Goal: Use online tool/utility: Utilize a website feature to perform a specific function

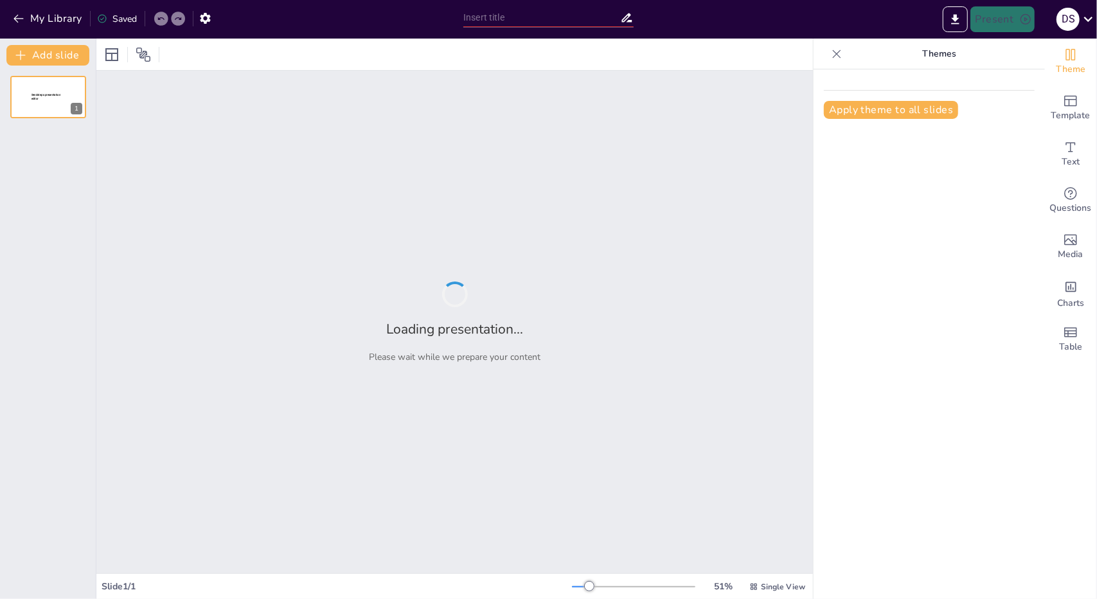
type input "Інфантилізм у сучасному суспільстві: Фізіологія, психологія, право"
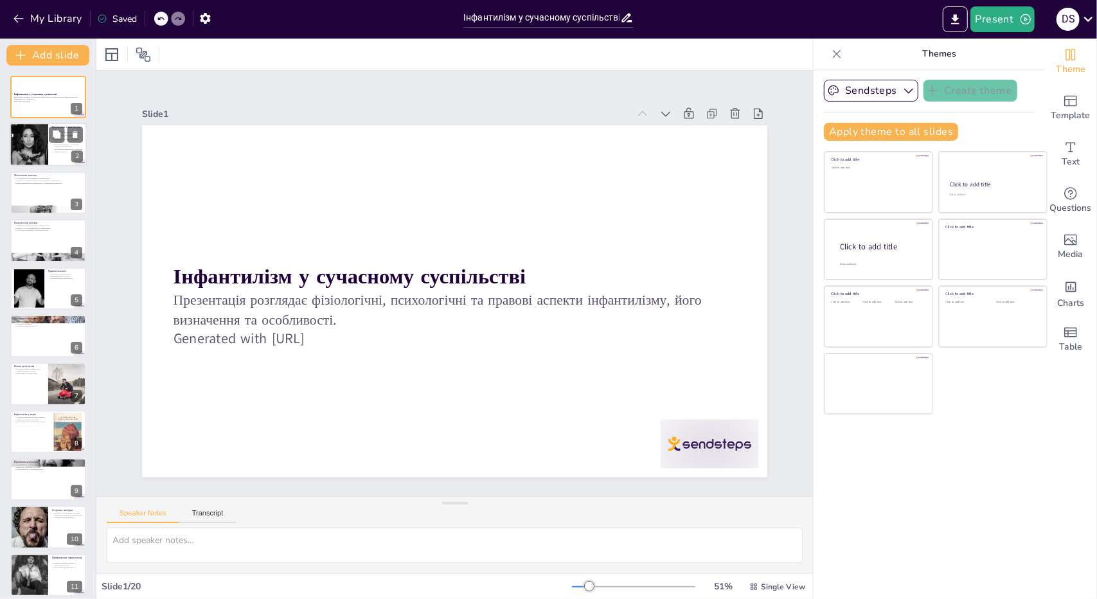
click at [62, 147] on p "Емоційна незрілість є ключовим аспектом інфантилізму" at bounding box center [67, 145] width 31 height 4
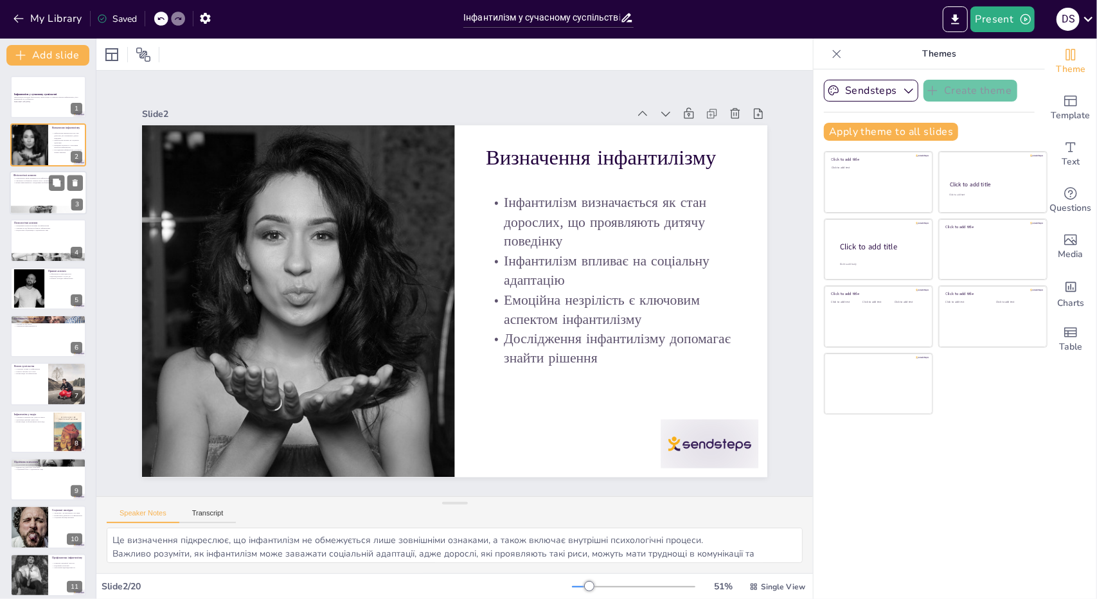
click at [33, 190] on div at bounding box center [48, 193] width 77 height 44
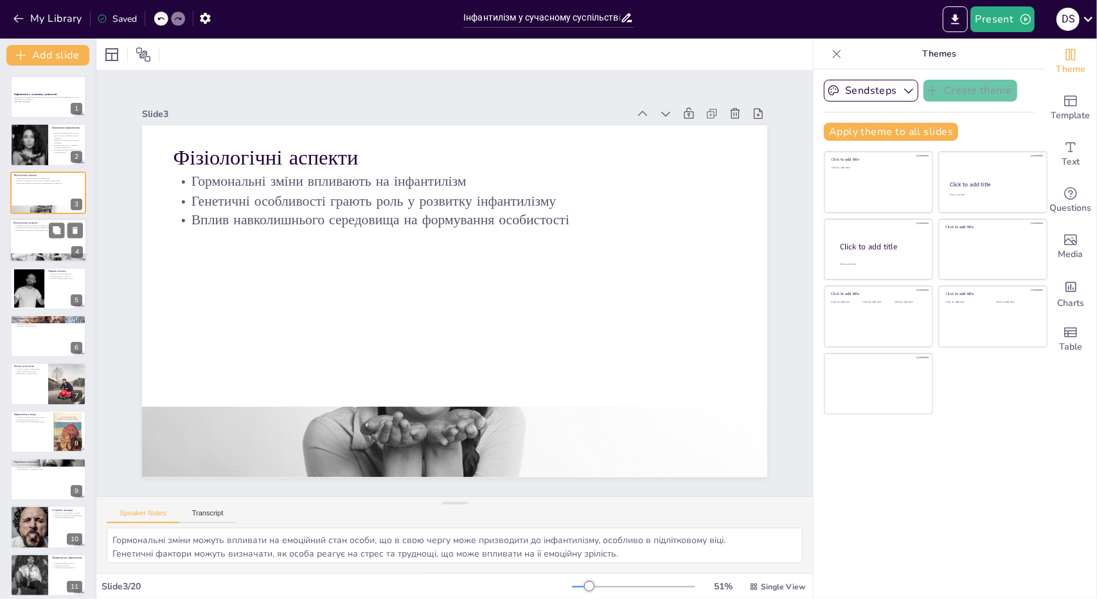
click at [40, 238] on div at bounding box center [48, 240] width 77 height 44
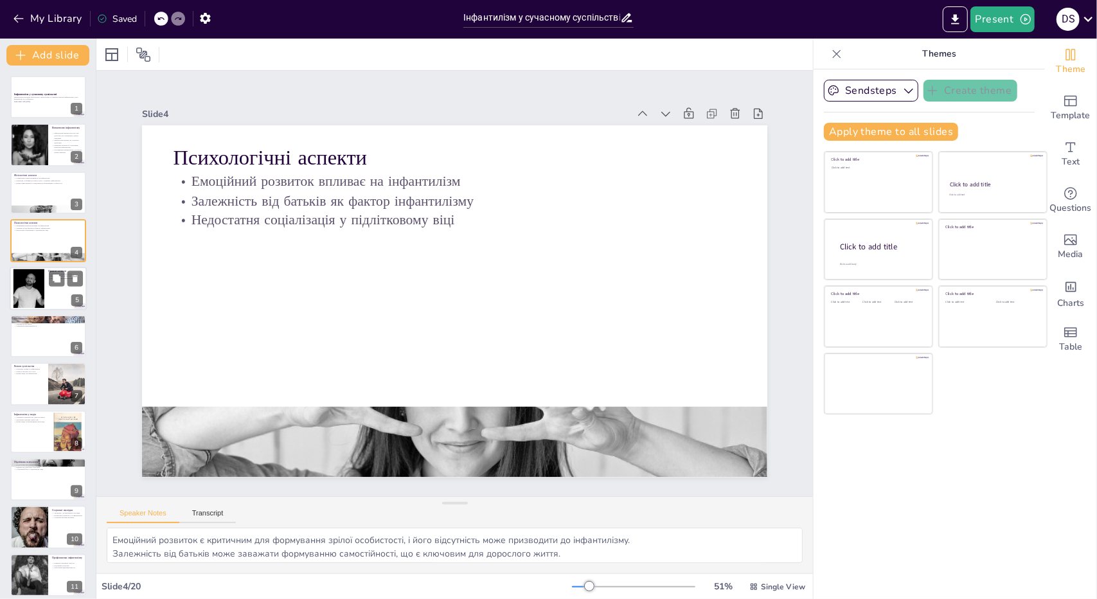
click at [46, 275] on div at bounding box center [48, 289] width 77 height 44
type textarea "Обмеження в правоздатності можуть суттєво вплинути на життя особи, ускладнюючи …"
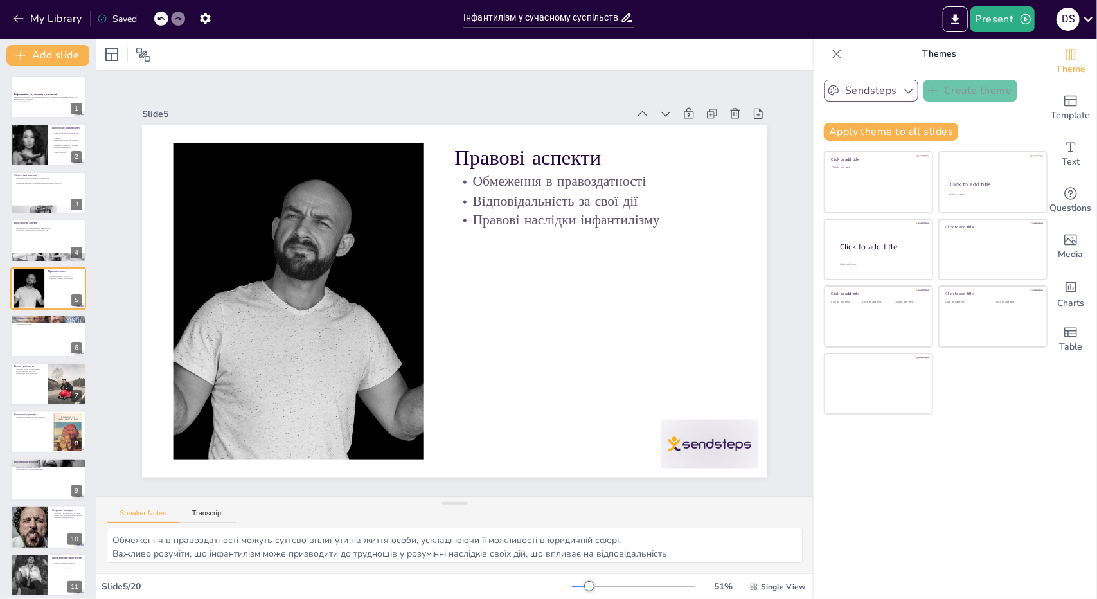
click at [871, 98] on button "Sendsteps" at bounding box center [871, 91] width 94 height 22
click at [1057, 110] on span "Template" at bounding box center [1070, 116] width 39 height 14
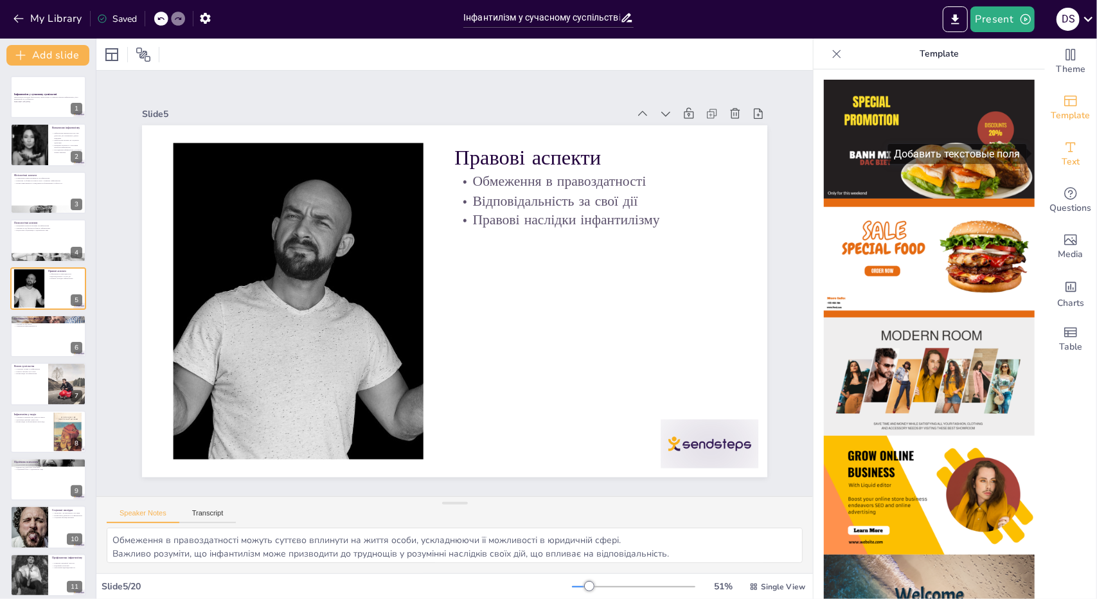
click at [1075, 152] on div "Text" at bounding box center [1070, 154] width 51 height 46
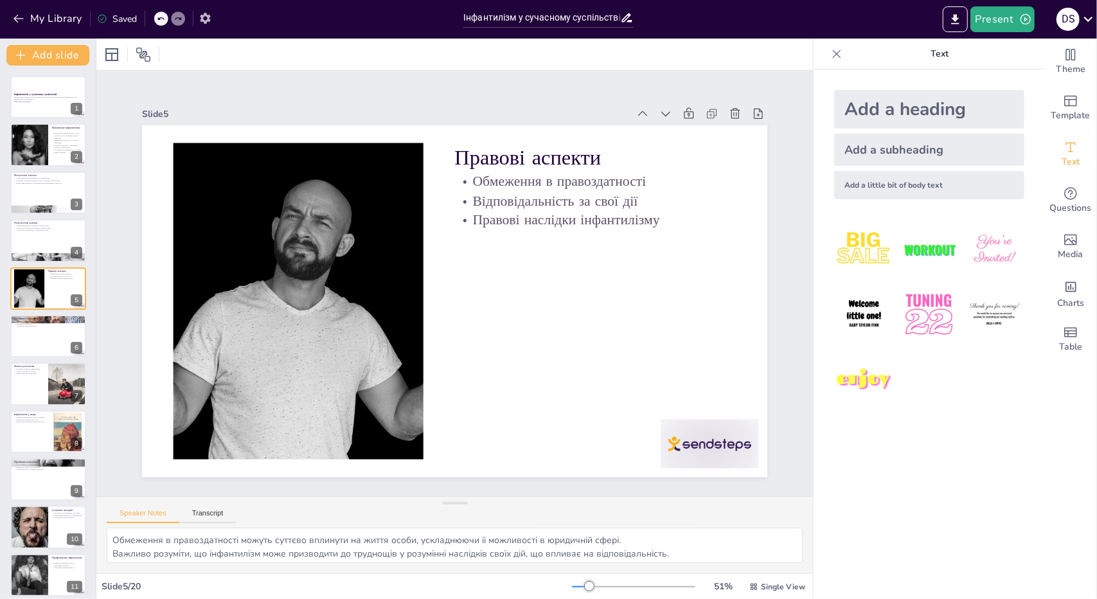
click at [203, 17] on icon "button" at bounding box center [205, 18] width 10 height 11
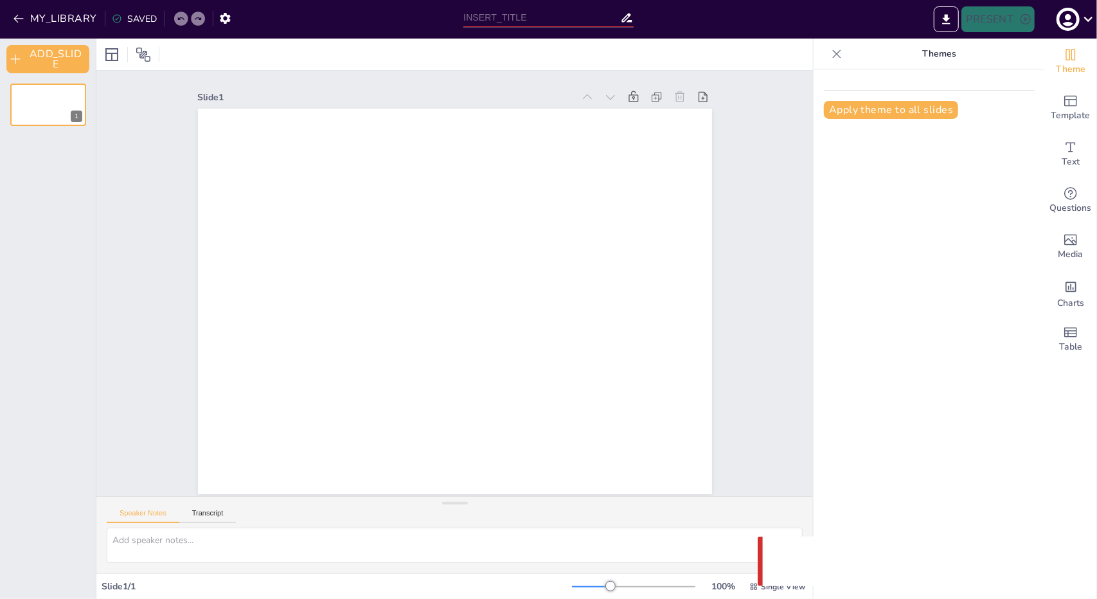
type input "Інфантилізм у сучасному суспільстві: Фізіологія, психологія, право"
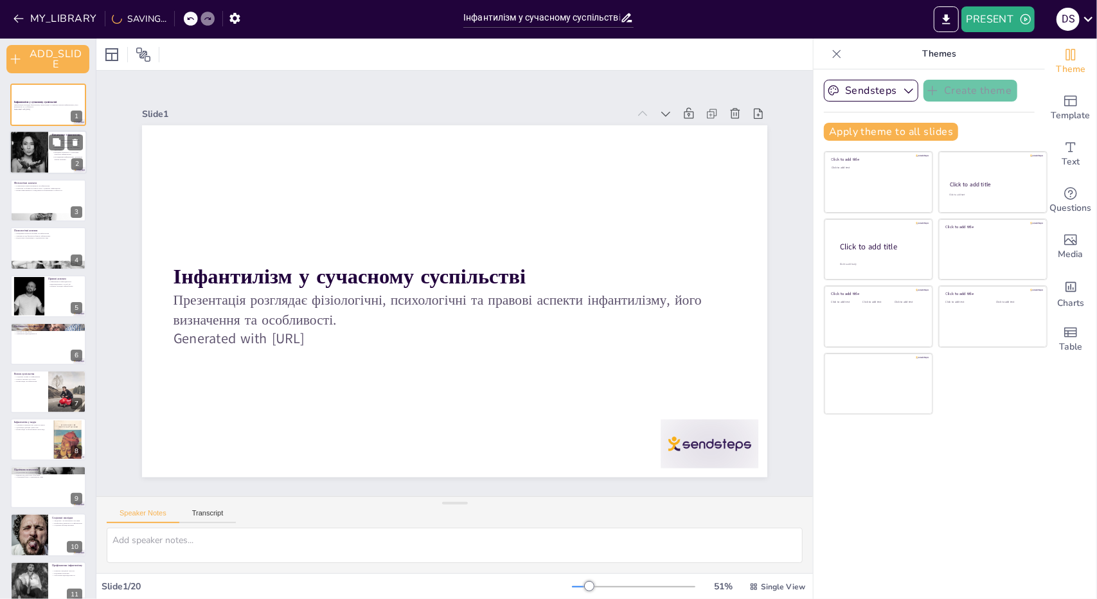
click at [37, 155] on div at bounding box center [28, 153] width 65 height 44
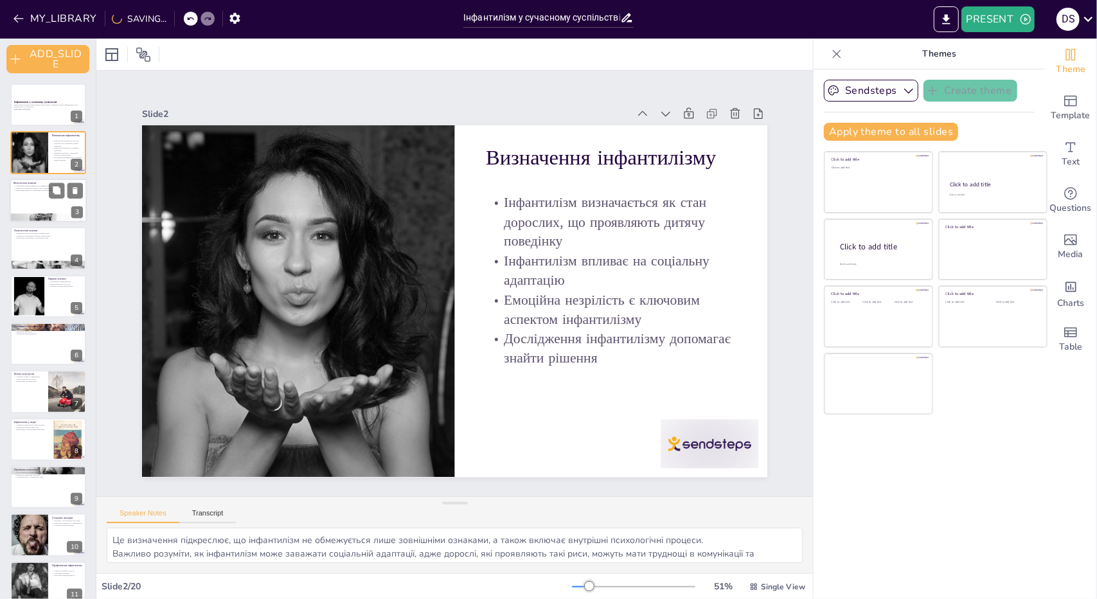
click at [31, 201] on div at bounding box center [48, 201] width 77 height 44
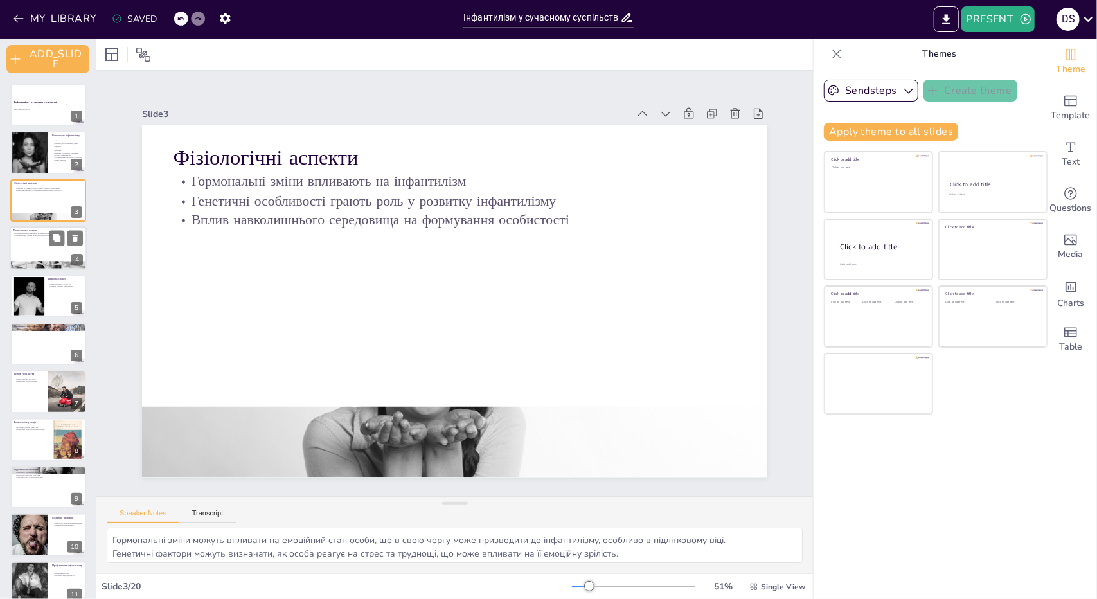
click at [31, 259] on div at bounding box center [48, 248] width 77 height 44
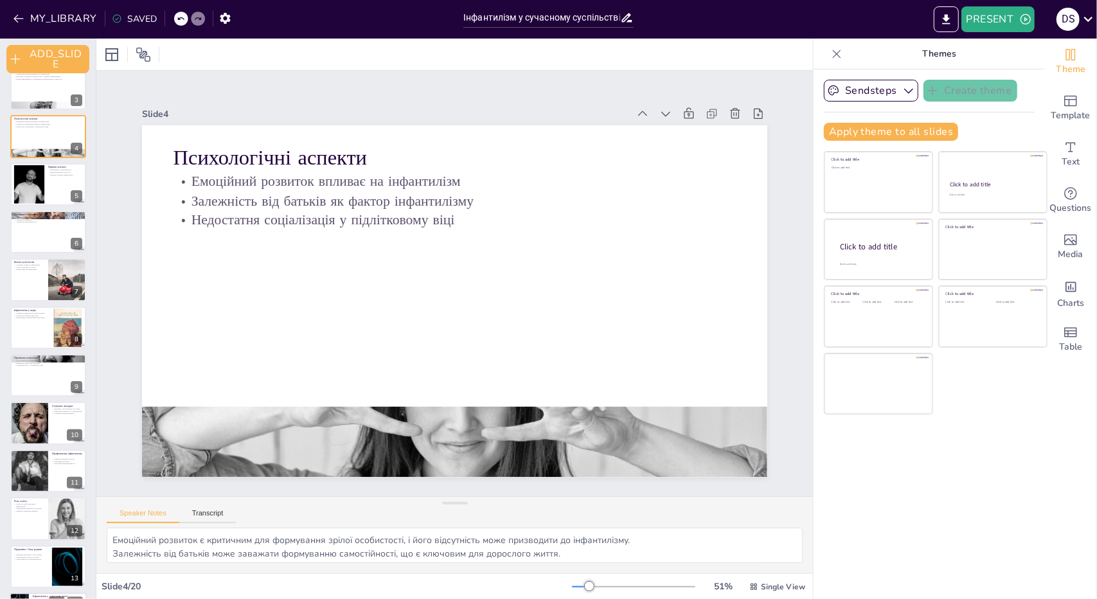
scroll to position [445, 0]
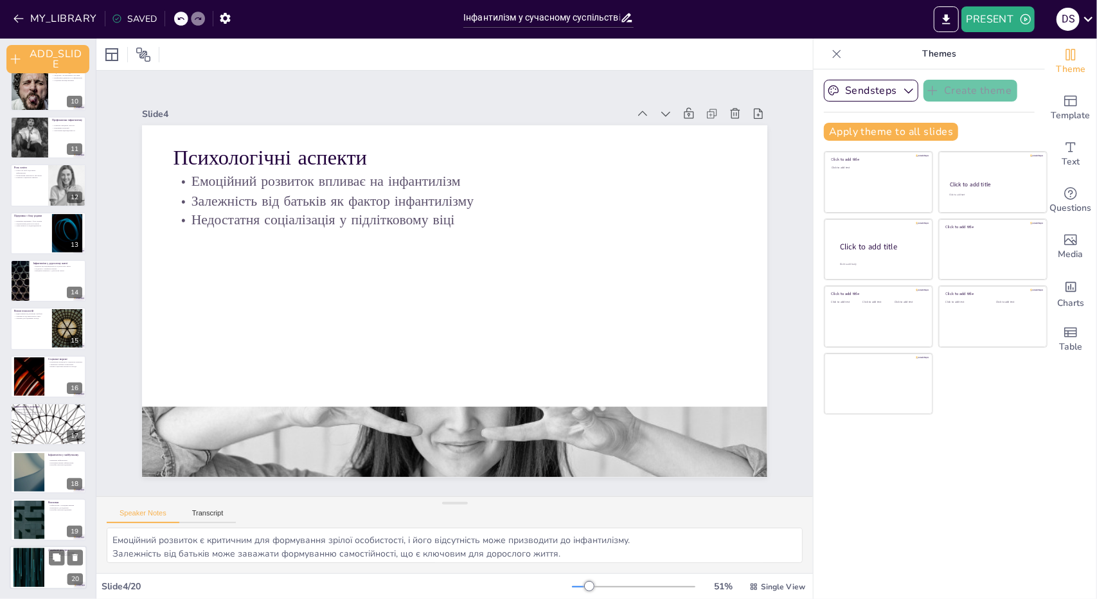
click at [49, 563] on button at bounding box center [56, 557] width 15 height 15
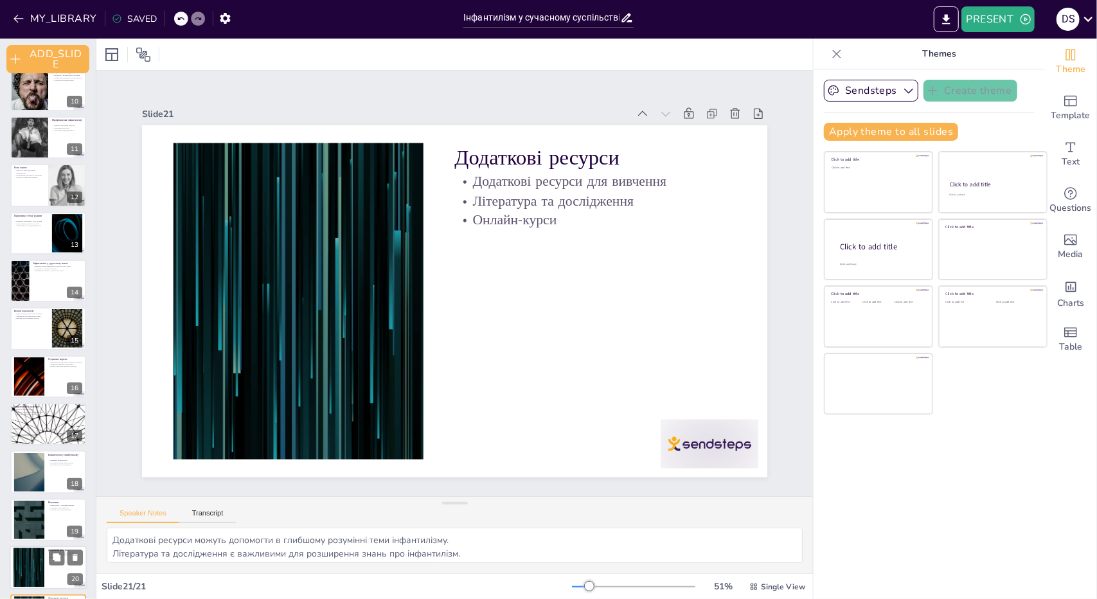
scroll to position [493, 0]
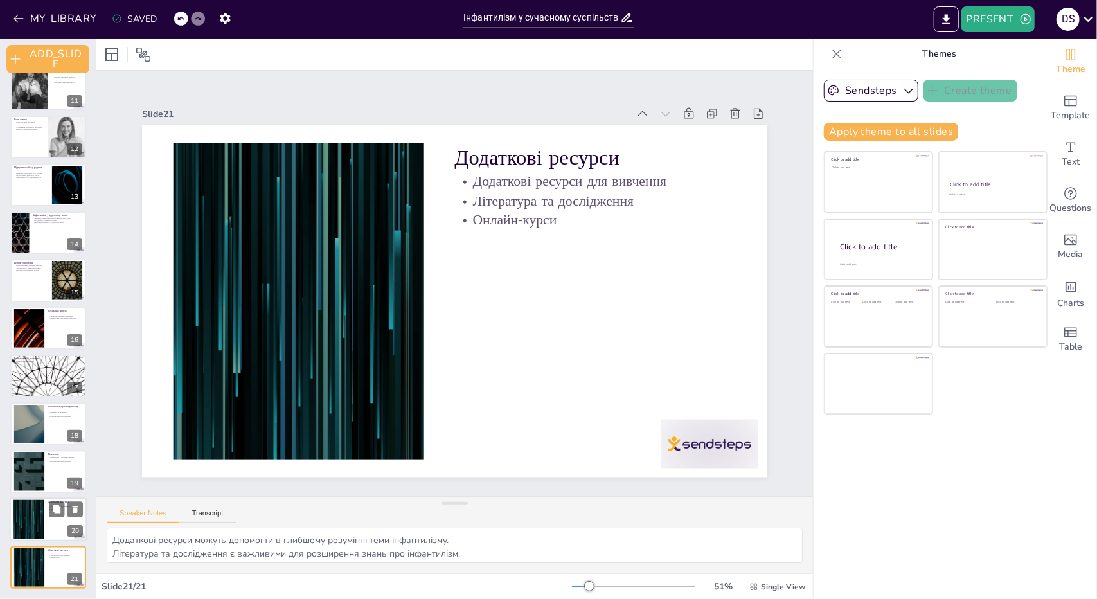
click at [30, 519] on div at bounding box center [28, 519] width 69 height 39
click at [33, 503] on div at bounding box center [28, 519] width 69 height 39
click at [43, 467] on div at bounding box center [28, 471] width 69 height 39
type textarea "Складність інфантилізму вимагає комплексного підходу для його розуміння та вивч…"
